Goal: Information Seeking & Learning: Learn about a topic

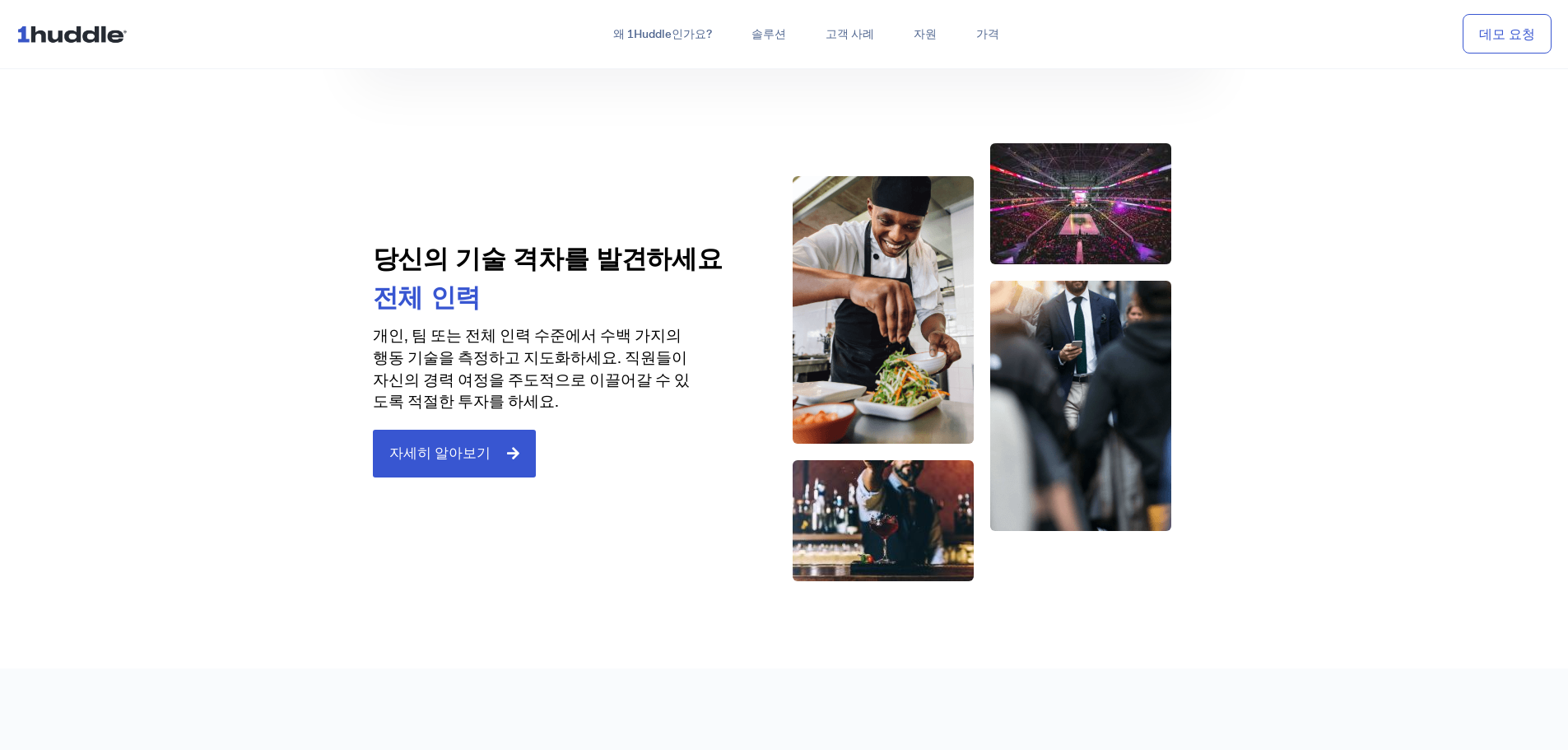
scroll to position [2778, 0]
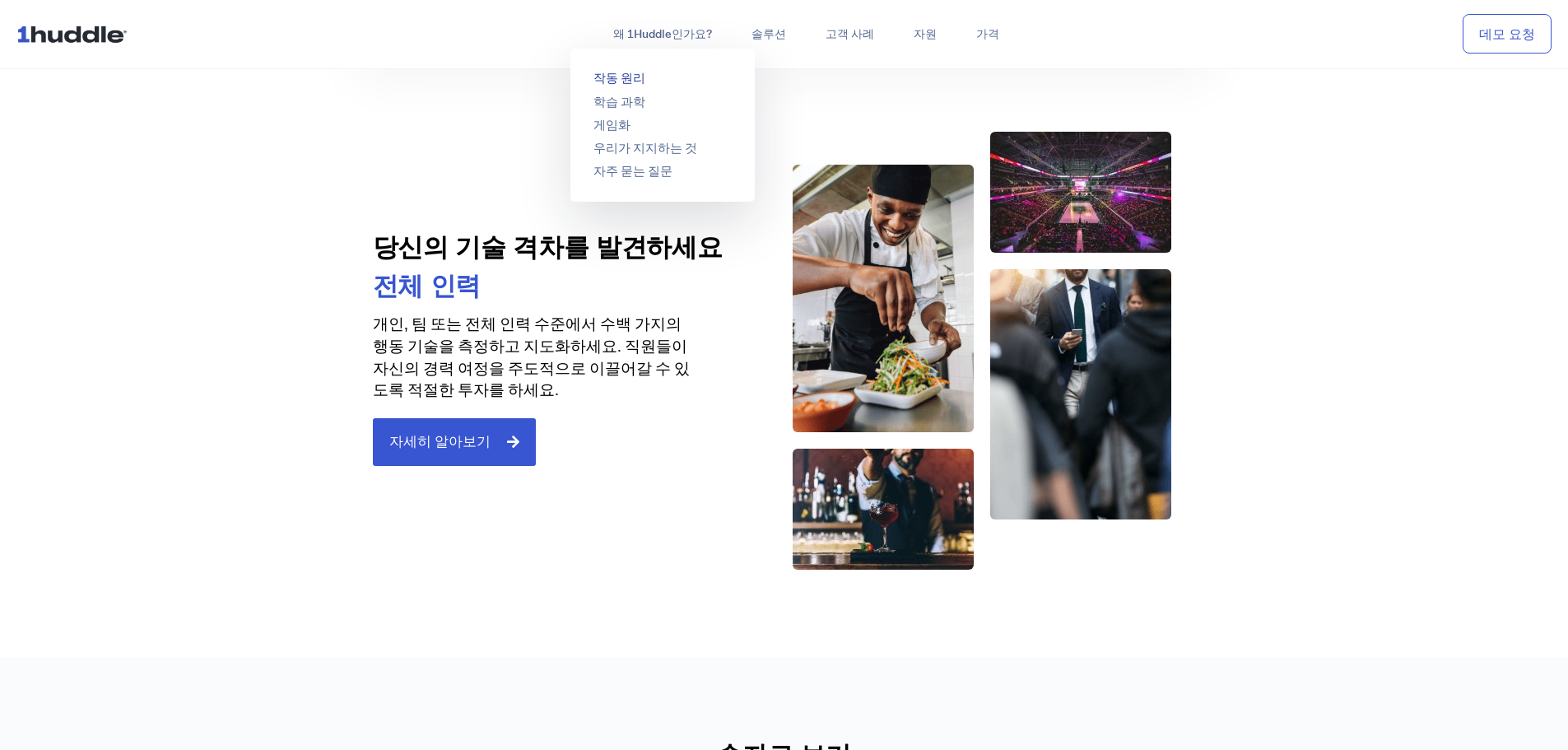
click at [626, 78] on font "작동 원리" at bounding box center [619, 78] width 52 height 17
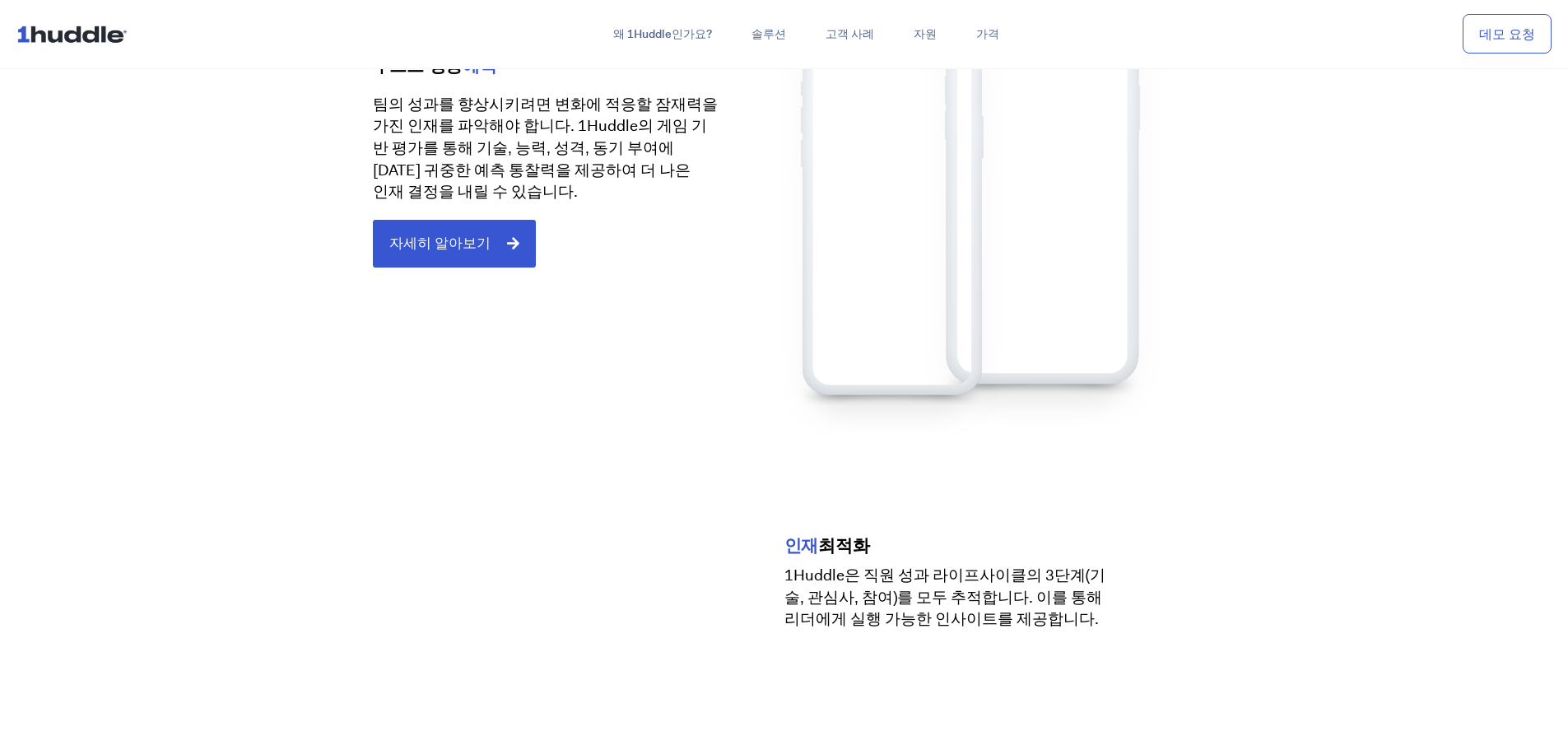
scroll to position [2223, 0]
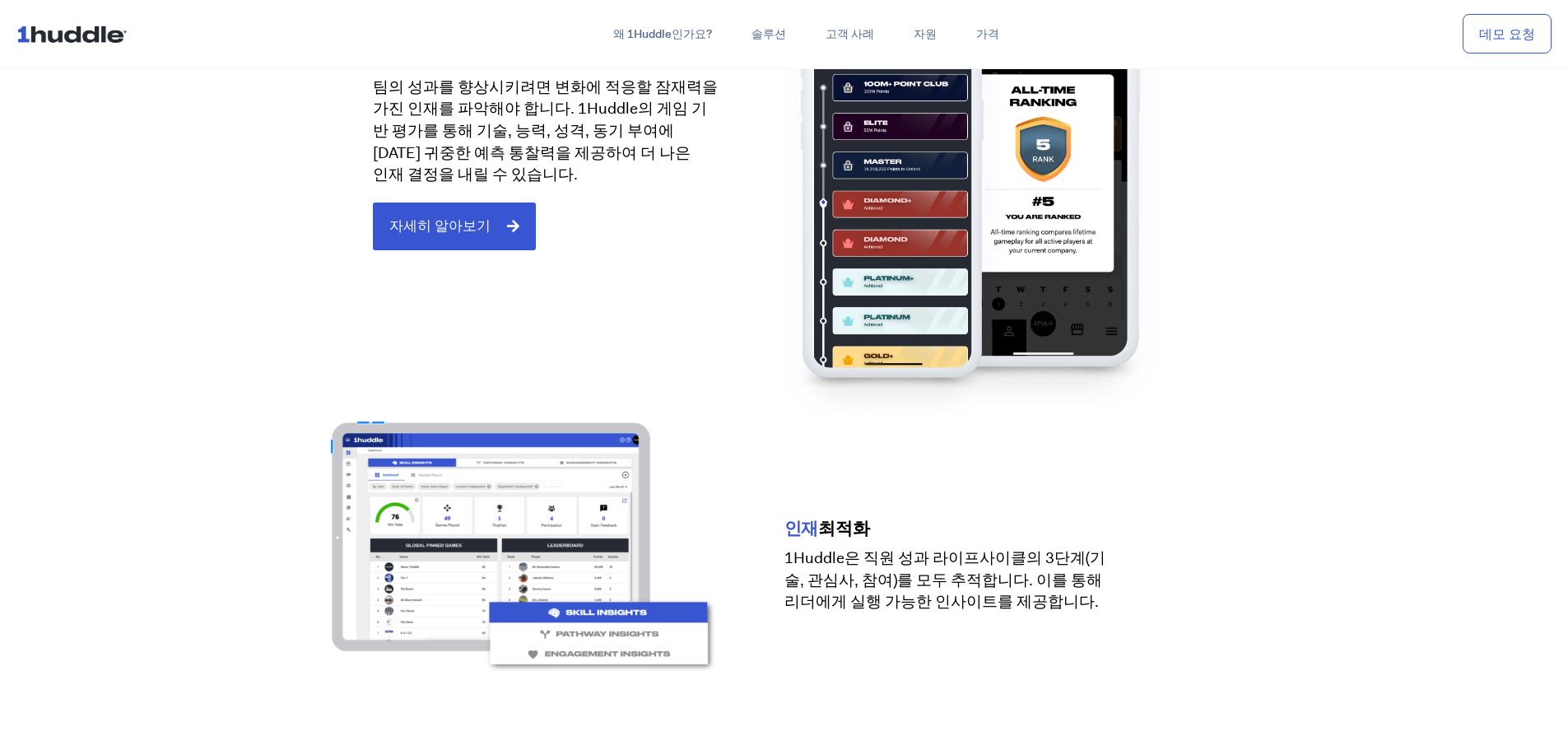
click at [564, 481] on img at bounding box center [529, 566] width 428 height 316
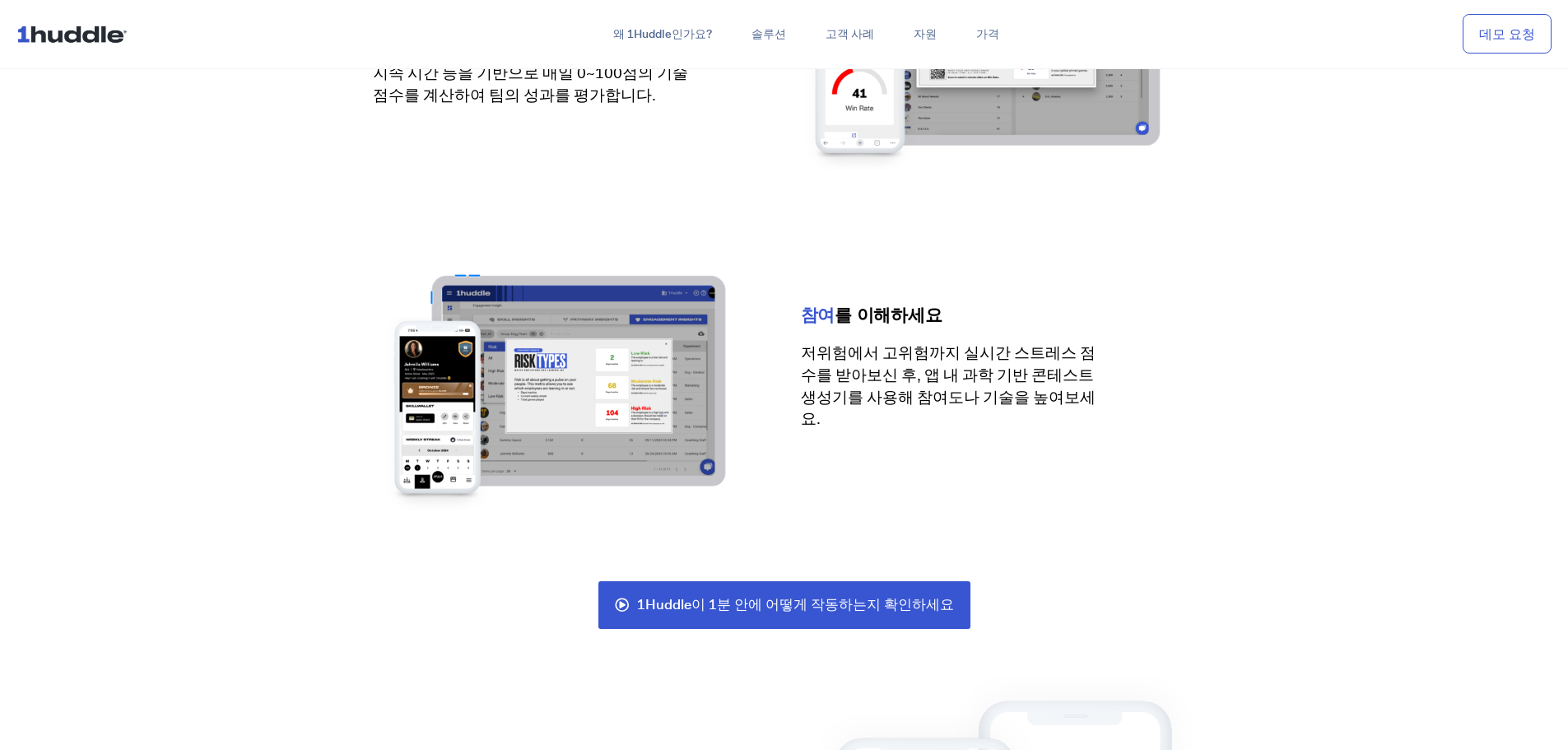
scroll to position [3376, 0]
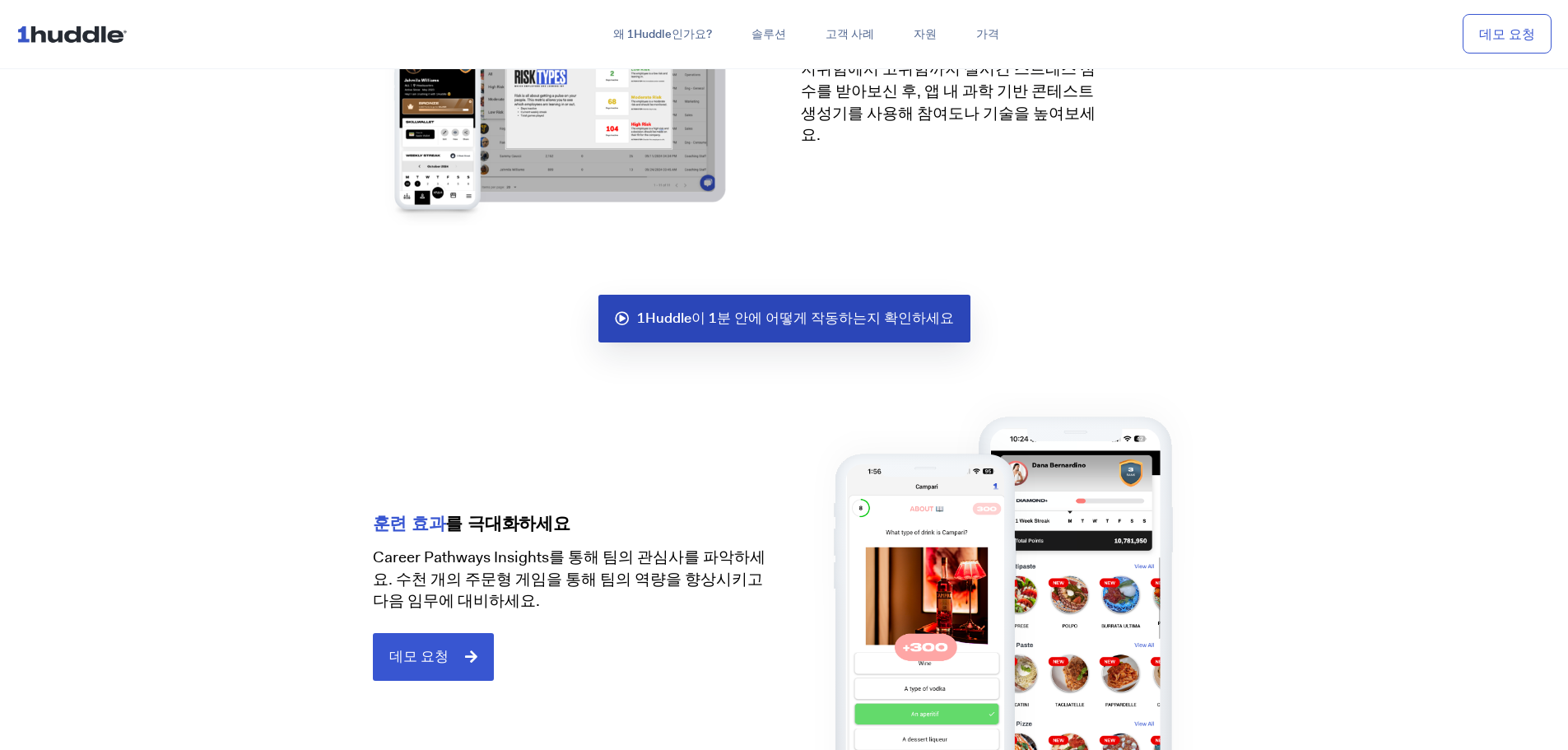
click at [733, 309] on font "1Huddle이 1분 안에 어떻게 작동하는지 확인하세요" at bounding box center [795, 318] width 317 height 19
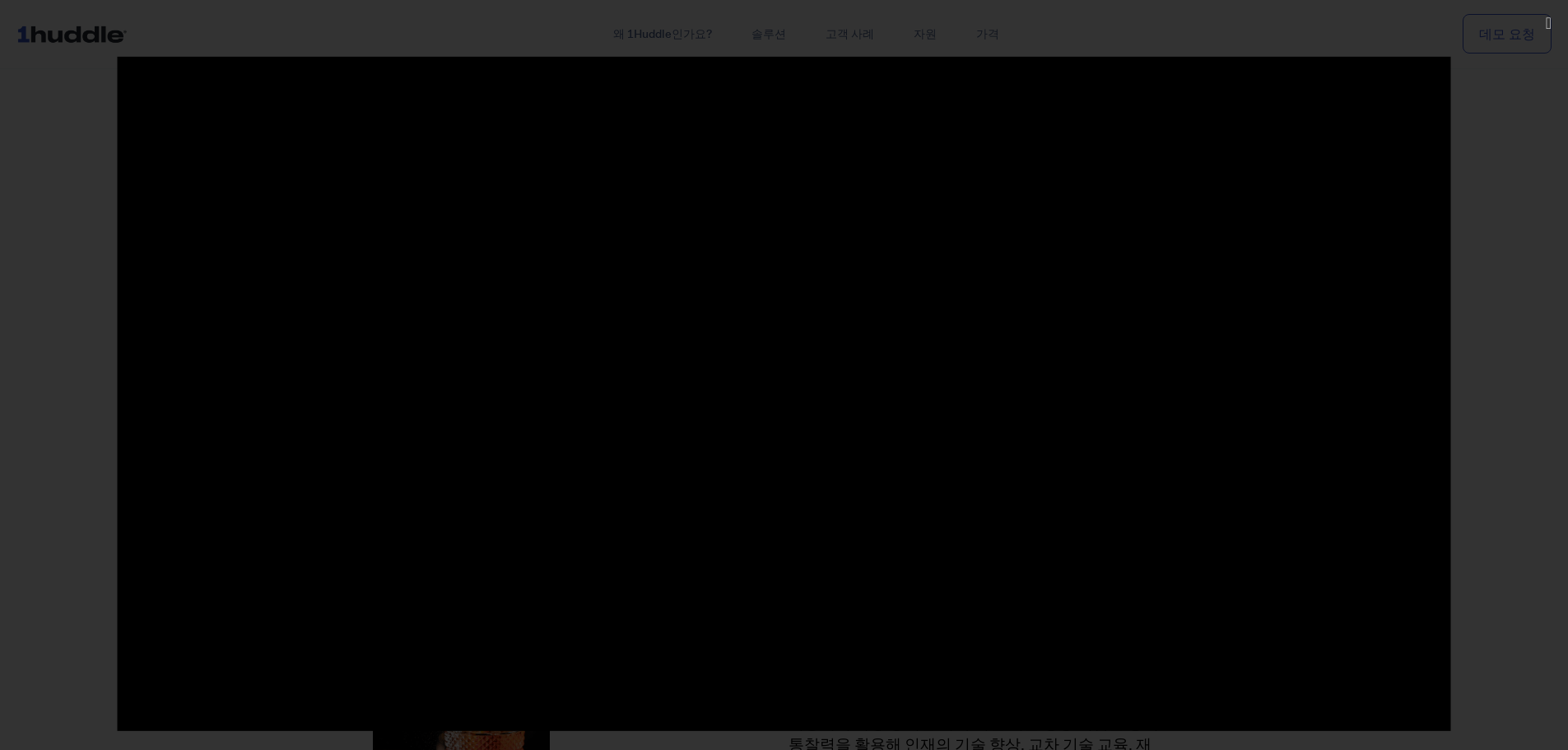
scroll to position [3706, 0]
drag, startPoint x: 1541, startPoint y: 71, endPoint x: 1541, endPoint y: 28, distance: 43.0
click at [1542, 68] on div at bounding box center [784, 375] width 1568 height 638
click at [1546, 26] on icon "Close (Esc)" at bounding box center [1549, 23] width 6 height 17
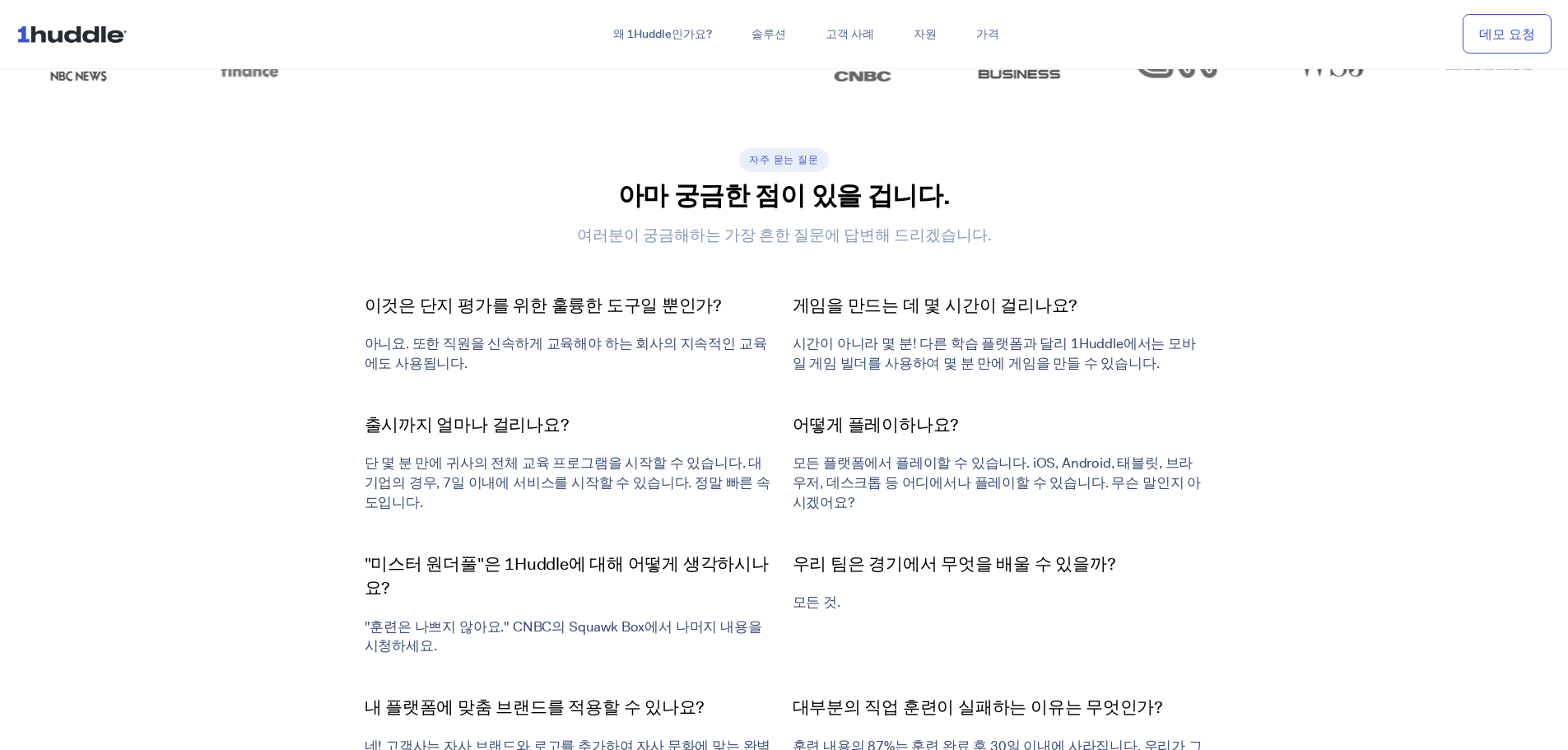
scroll to position [5436, 0]
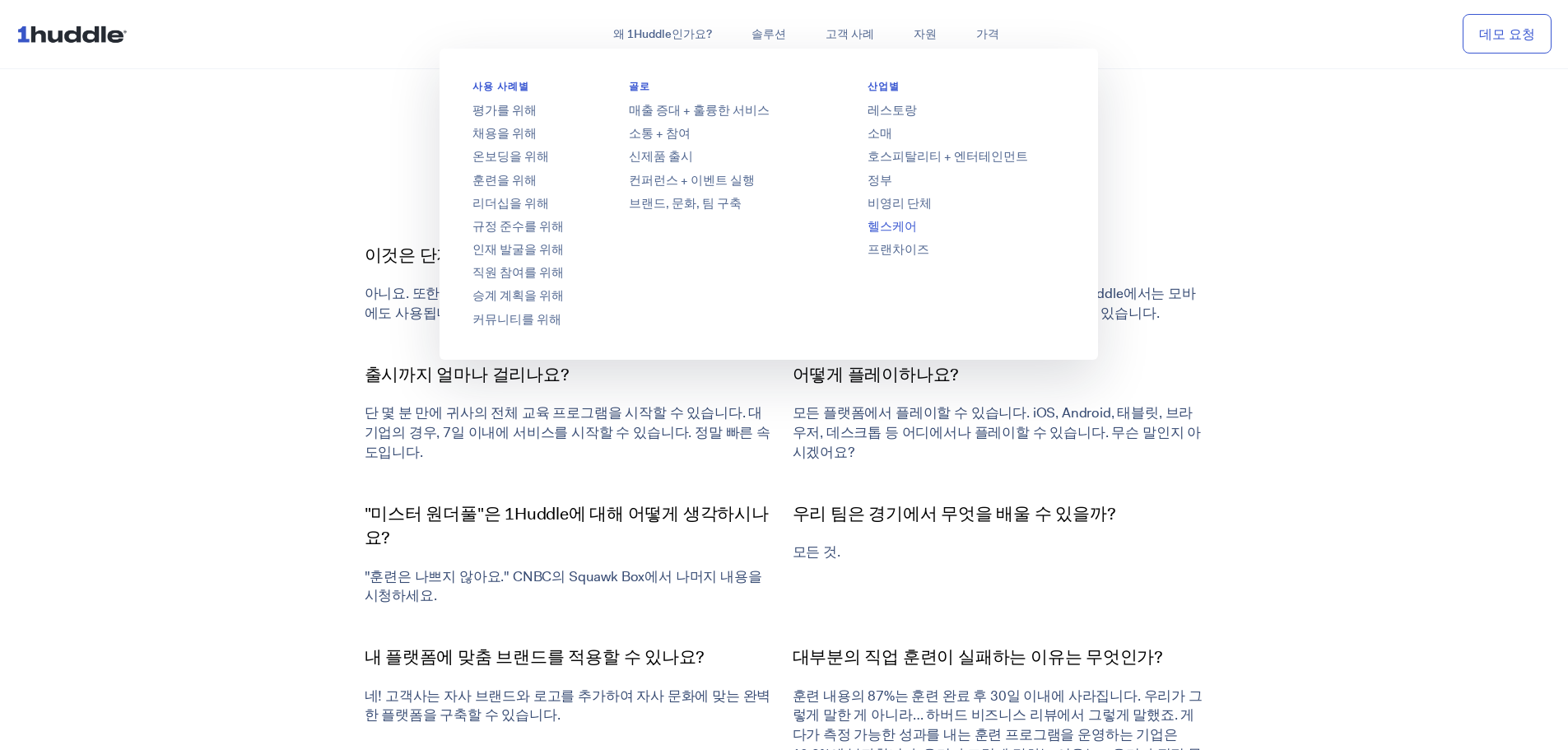
click at [894, 221] on font "헬스케어" at bounding box center [893, 226] width 49 height 17
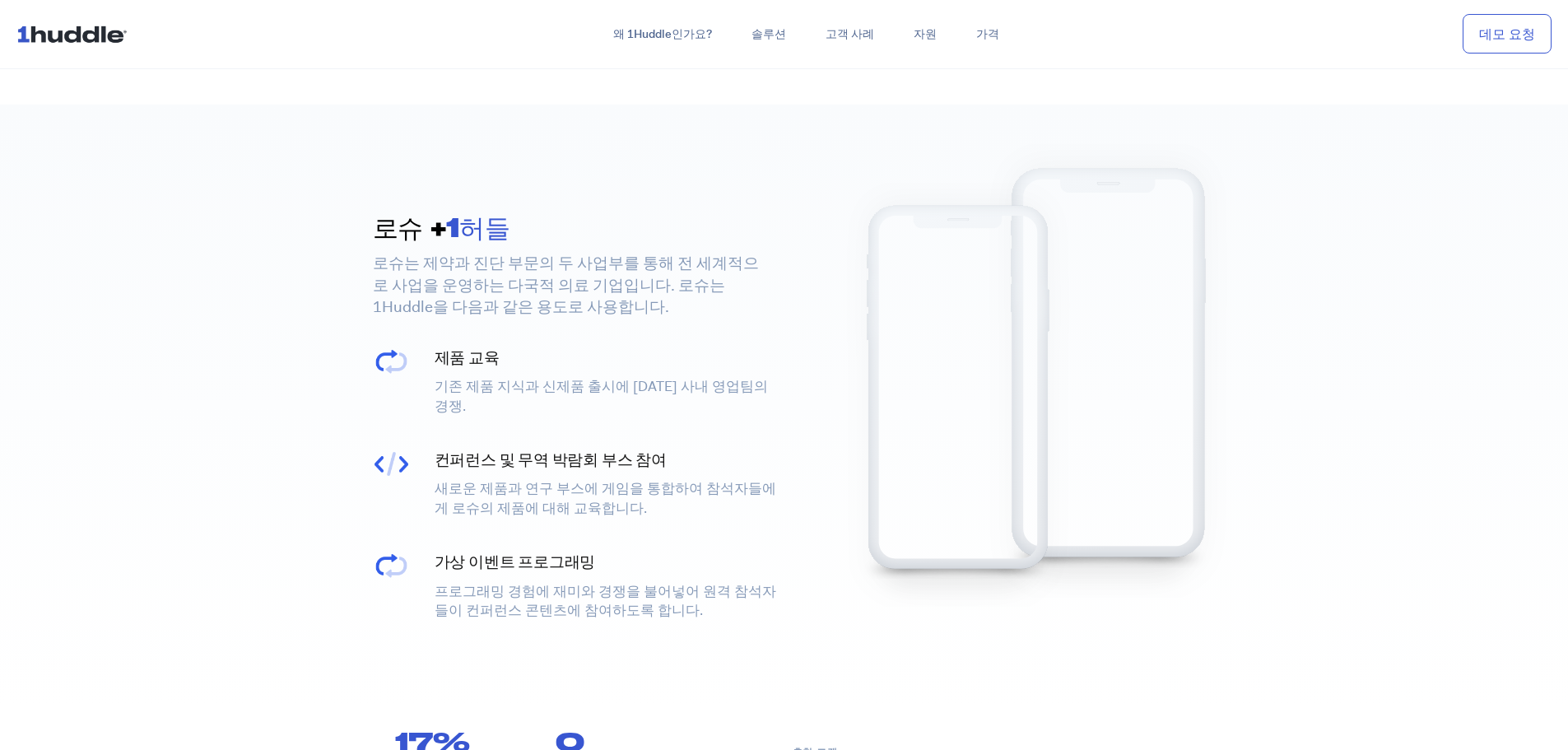
scroll to position [2718, 0]
